Goal: Transaction & Acquisition: Obtain resource

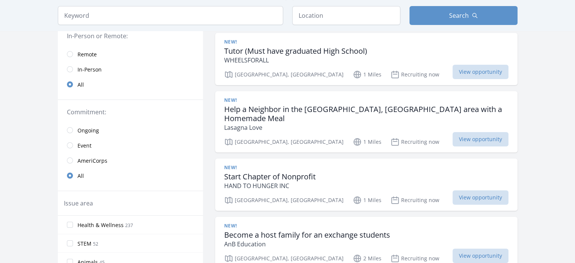
scroll to position [38, 0]
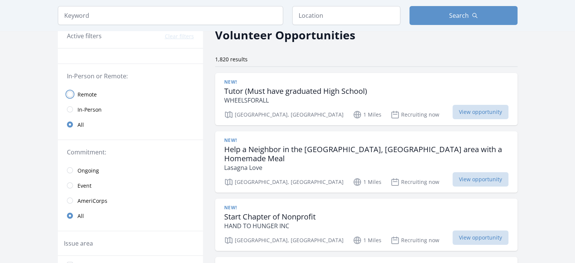
click at [69, 97] on link "Remote" at bounding box center [130, 94] width 145 height 15
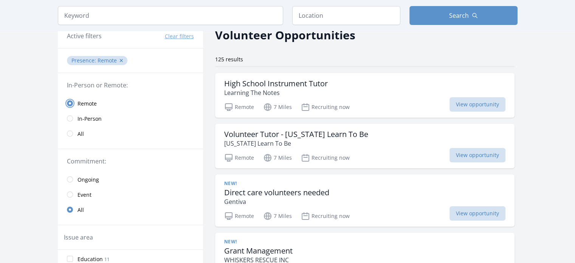
click at [70, 104] on input "radio" at bounding box center [70, 103] width 6 height 6
click at [264, 190] on h3 "Direct care volunteers needed" at bounding box center [276, 192] width 105 height 9
click at [463, 214] on span "View opportunity" at bounding box center [477, 213] width 56 height 14
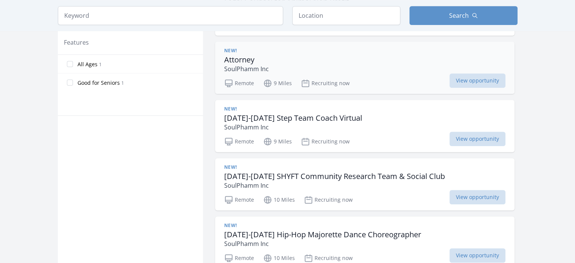
scroll to position [416, 0]
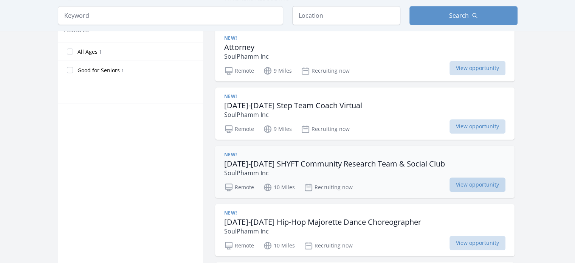
click at [465, 181] on span "View opportunity" at bounding box center [477, 184] width 56 height 14
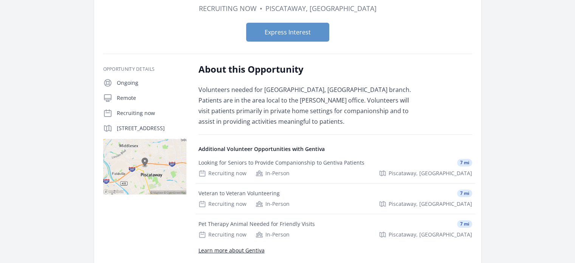
scroll to position [38, 0]
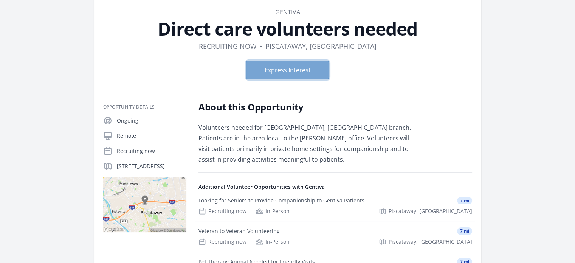
click at [282, 67] on button "Express Interest" at bounding box center [287, 69] width 83 height 19
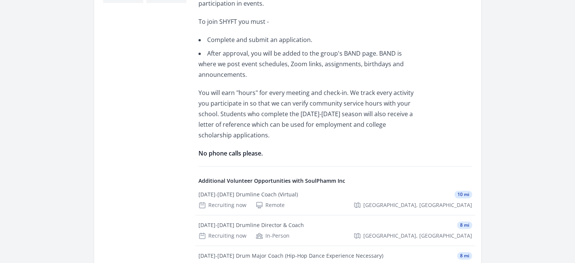
scroll to position [340, 0]
